Goal: Find specific page/section: Find specific page/section

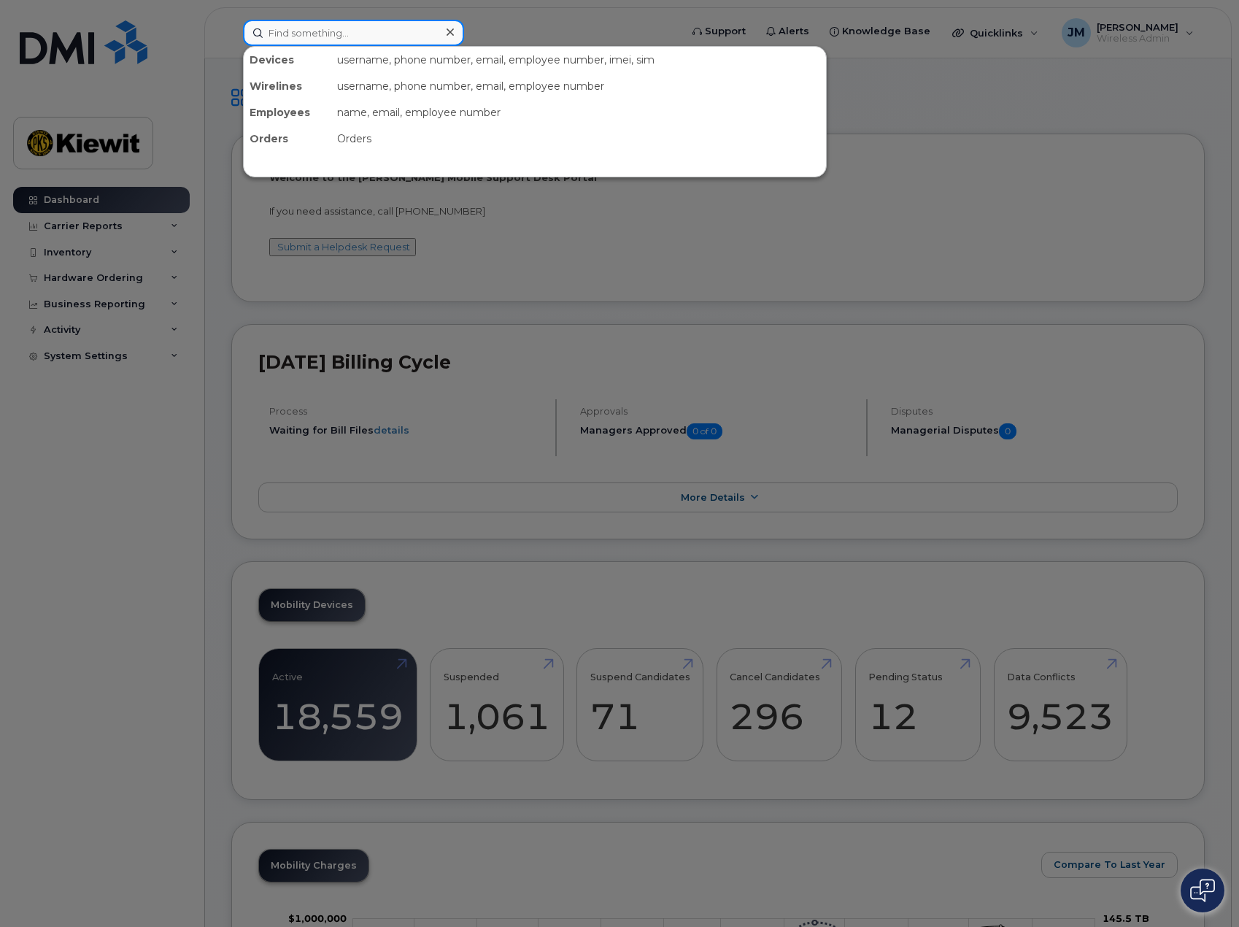
click at [315, 36] on input at bounding box center [353, 33] width 221 height 26
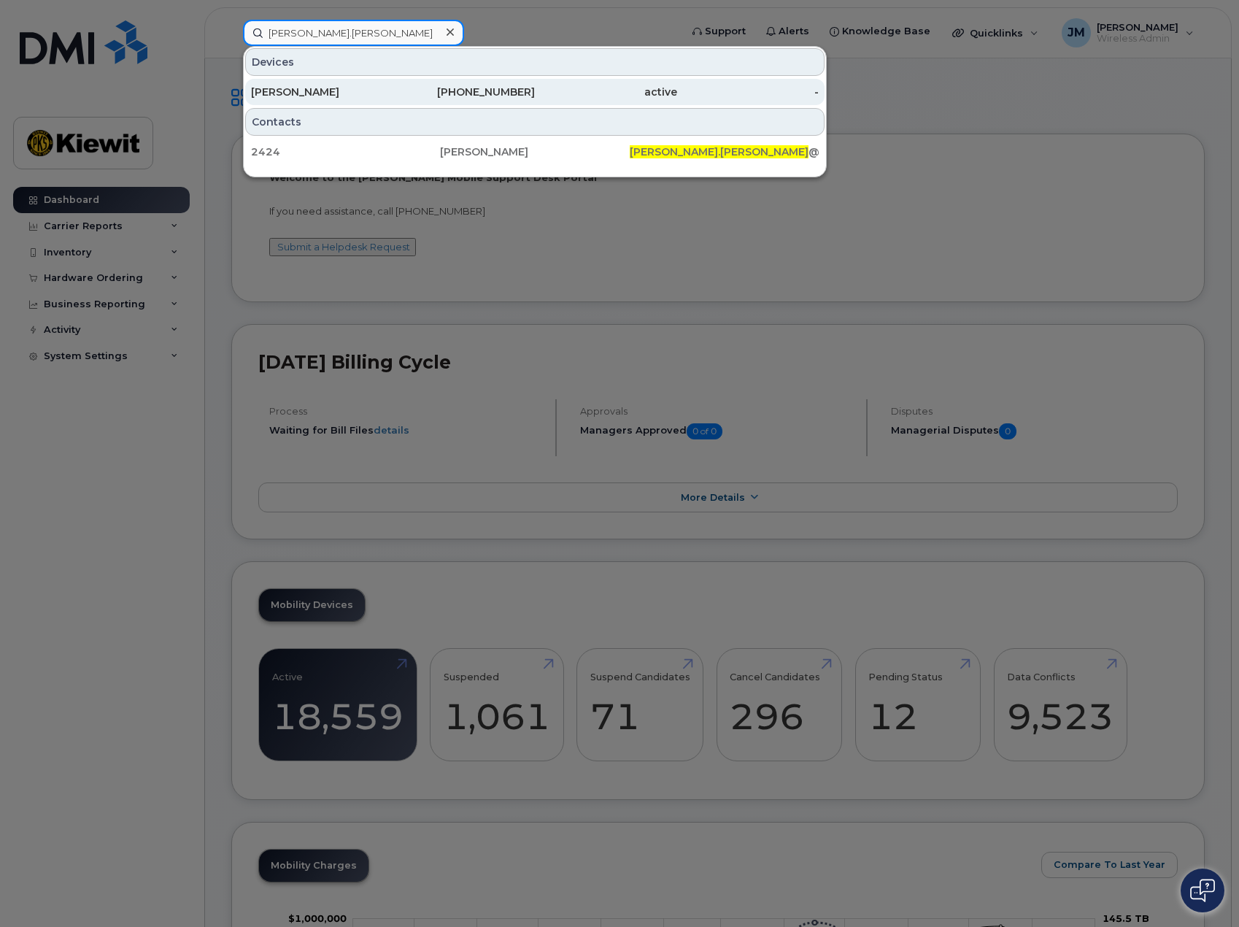
type input "[PERSON_NAME].[PERSON_NAME]"
click at [317, 90] on div "[PERSON_NAME]" at bounding box center [322, 92] width 142 height 15
